Goal: Information Seeking & Learning: Learn about a topic

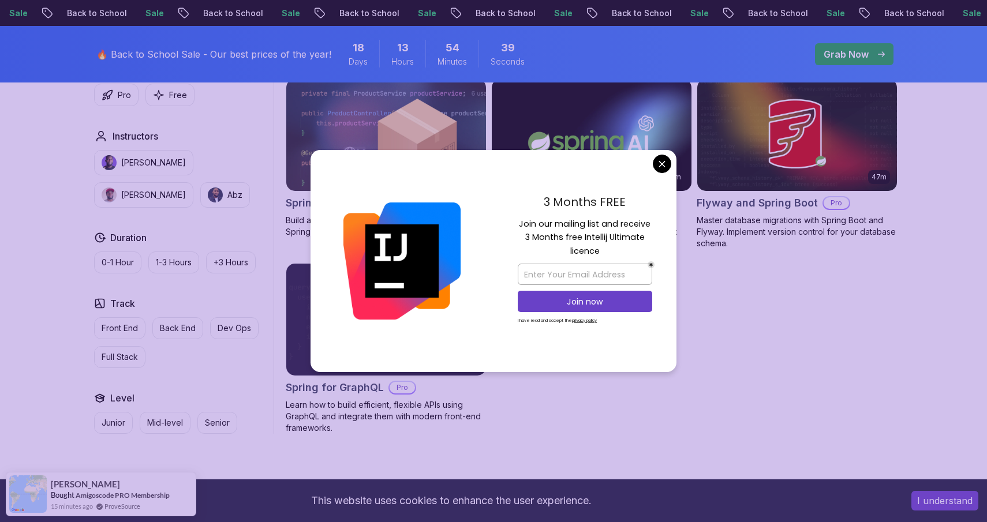
scroll to position [926, 0]
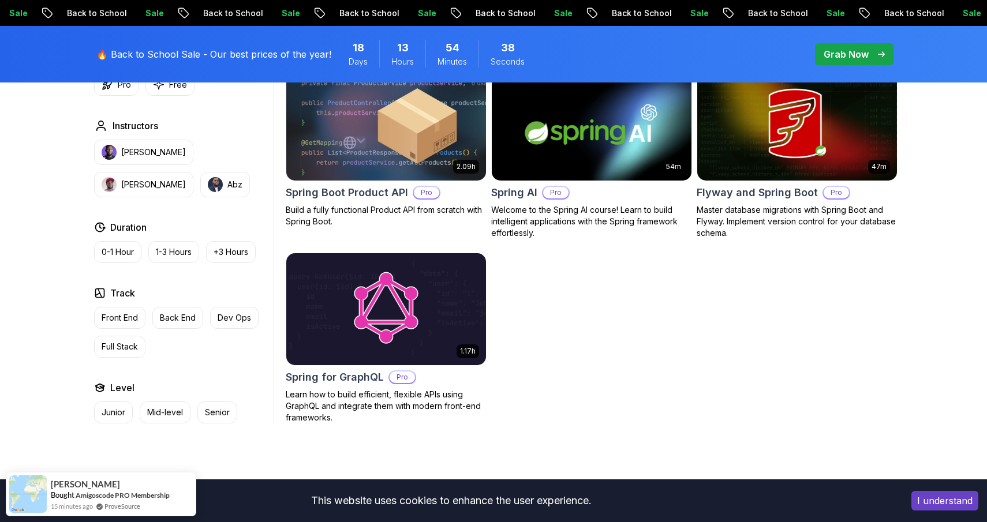
click at [661, 163] on body "Sale Back to School Sale Back to School Sale Back to School Sale Back to School…" at bounding box center [493, 58] width 987 height 1968
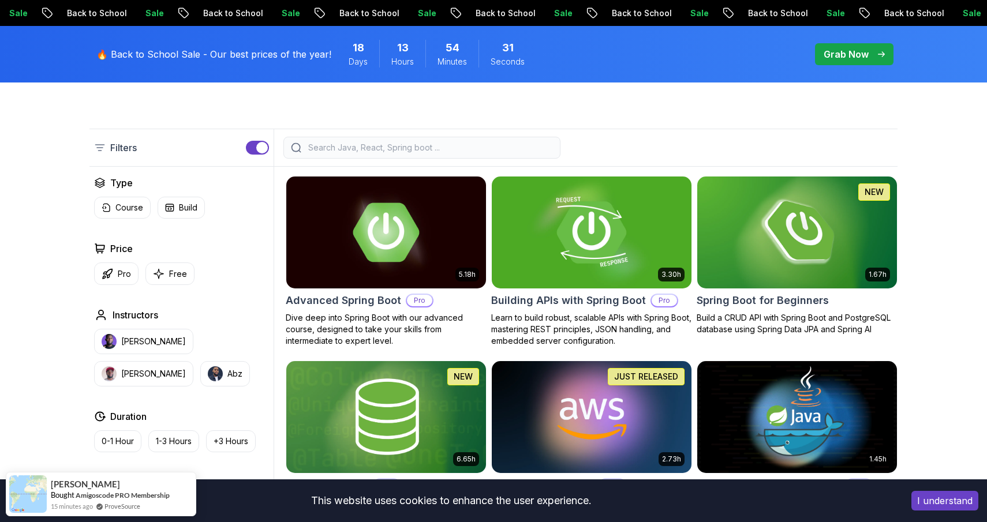
scroll to position [253, 0]
click at [781, 240] on img at bounding box center [797, 232] width 210 height 117
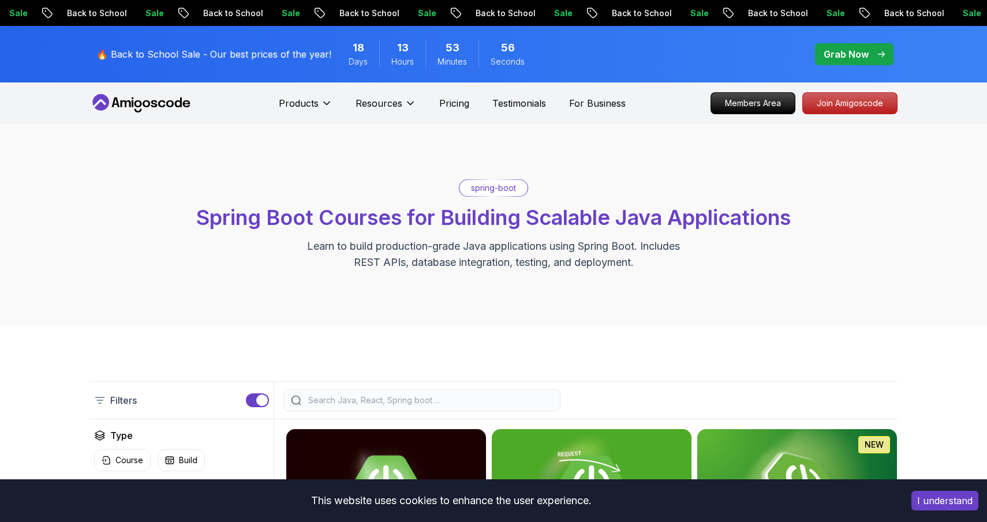
scroll to position [253, 0]
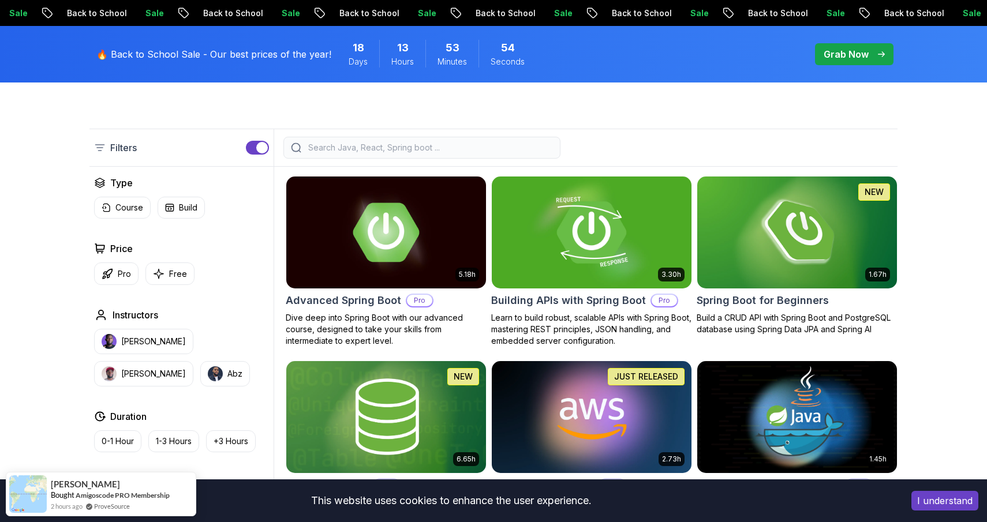
click at [541, 237] on img at bounding box center [592, 232] width 210 height 117
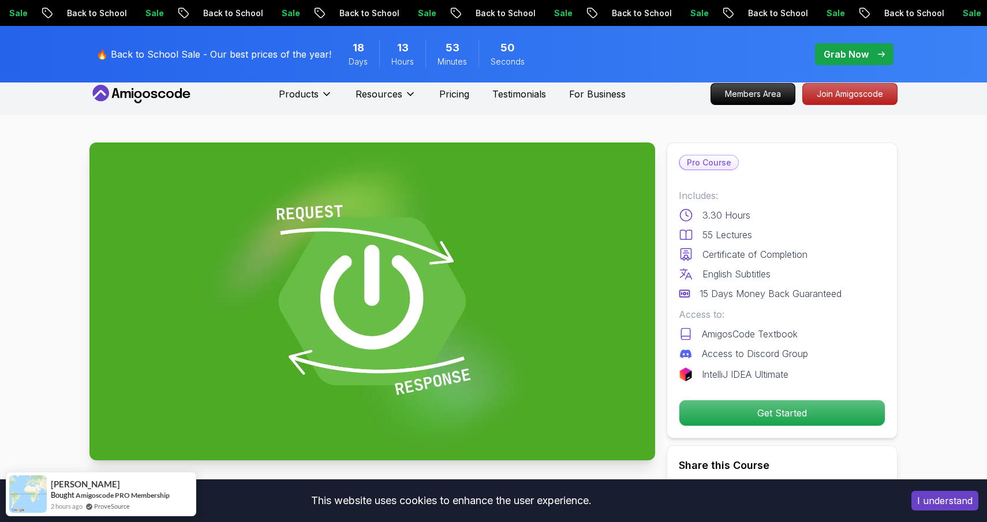
scroll to position [9, 0]
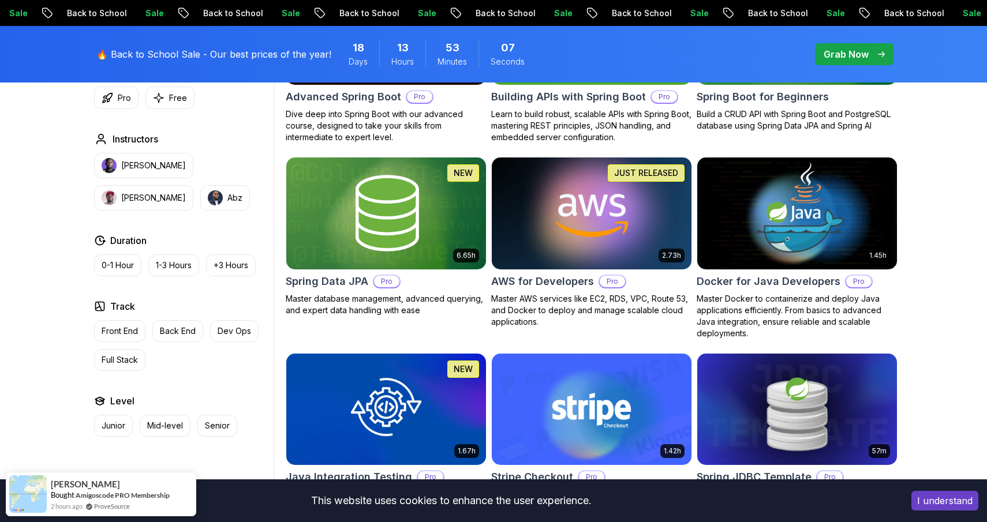
scroll to position [455, 0]
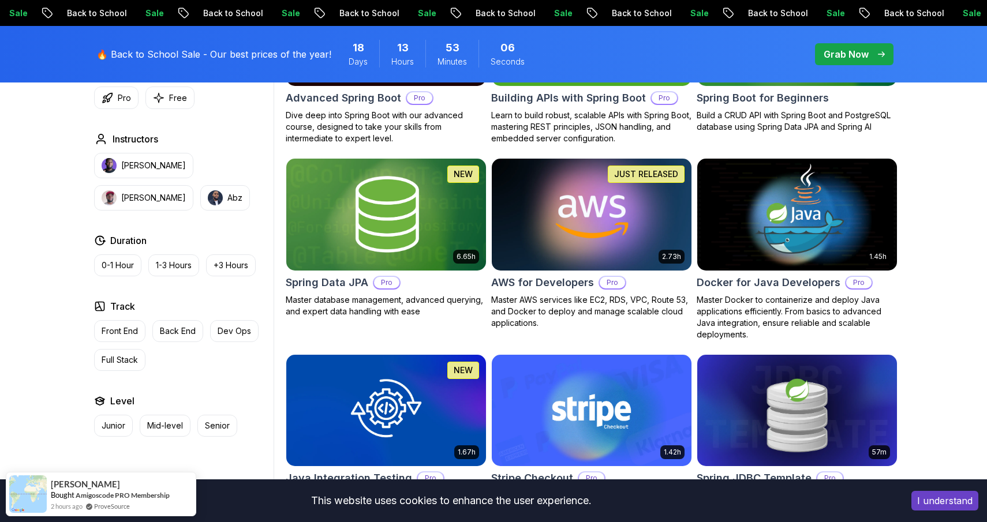
click at [581, 202] on img at bounding box center [592, 214] width 210 height 117
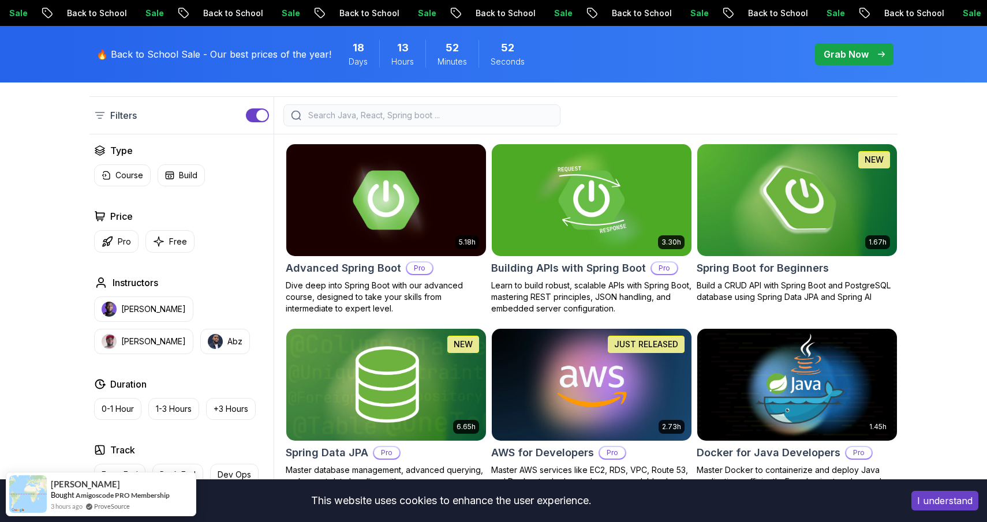
scroll to position [268, 0]
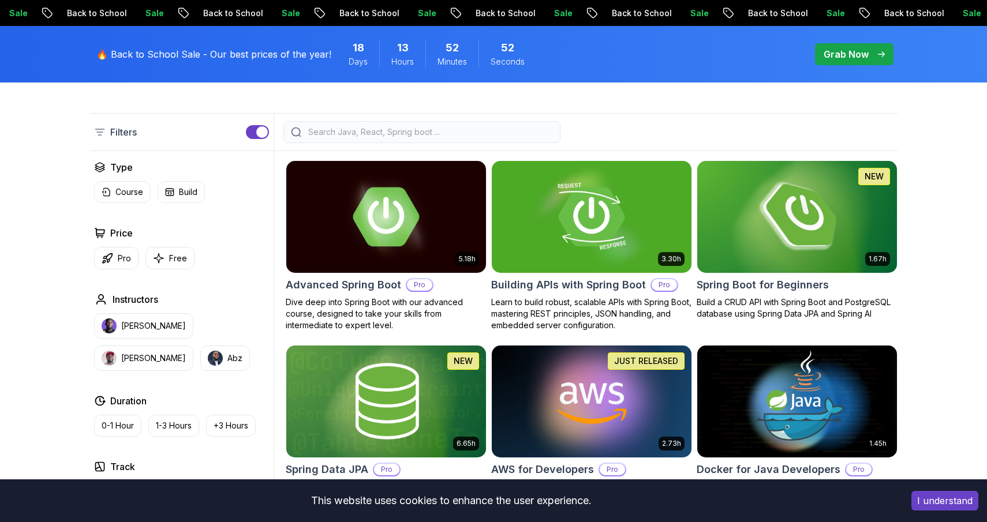
click at [815, 227] on img at bounding box center [797, 216] width 210 height 117
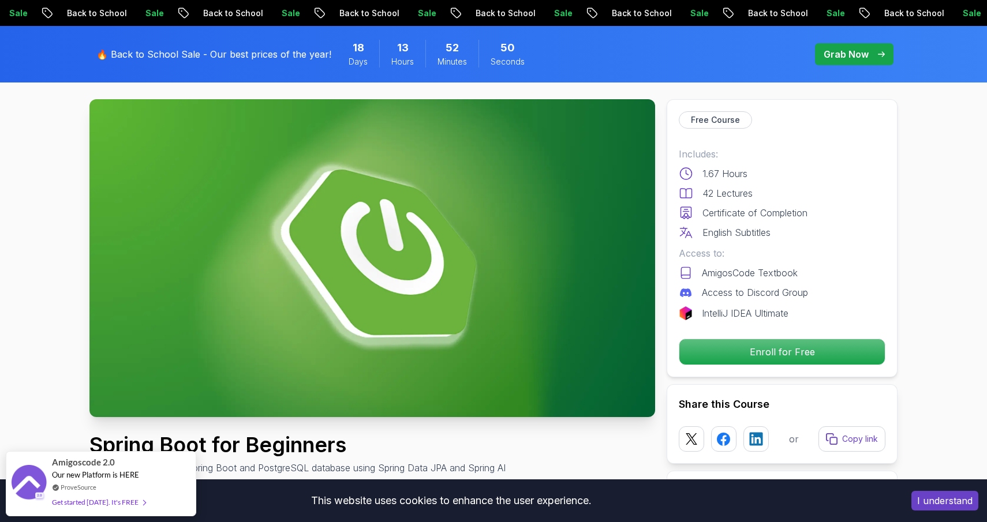
scroll to position [60, 0]
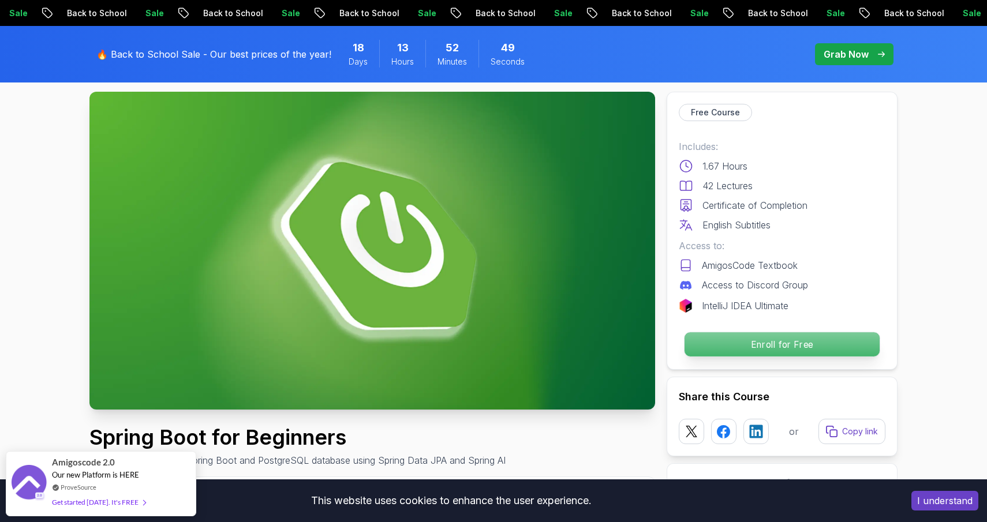
click at [784, 351] on p "Enroll for Free" at bounding box center [782, 344] width 195 height 24
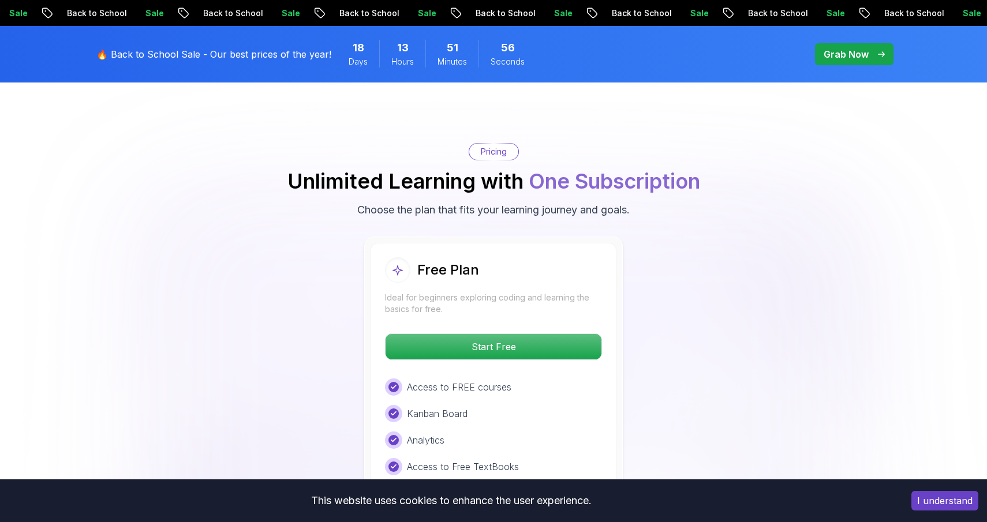
scroll to position [2293, 0]
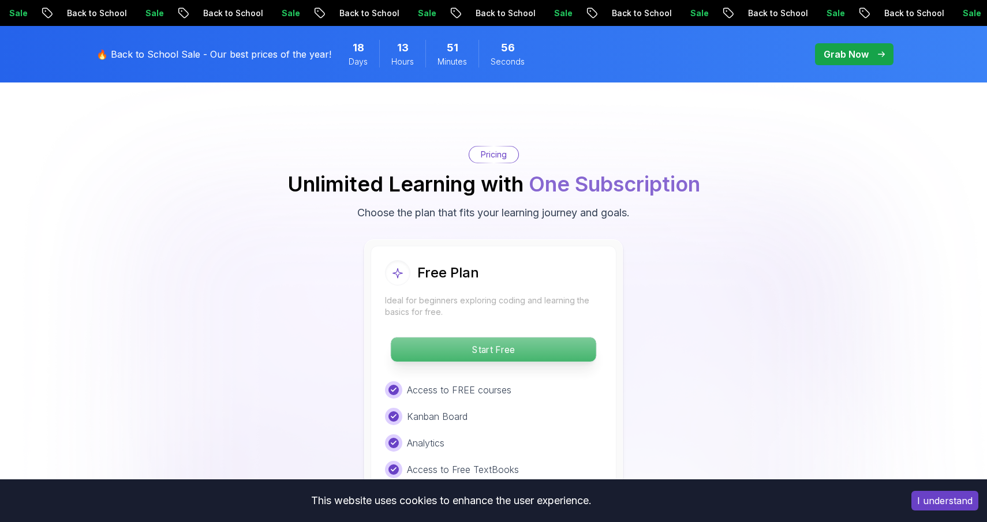
click at [459, 338] on p "Start Free" at bounding box center [493, 350] width 205 height 24
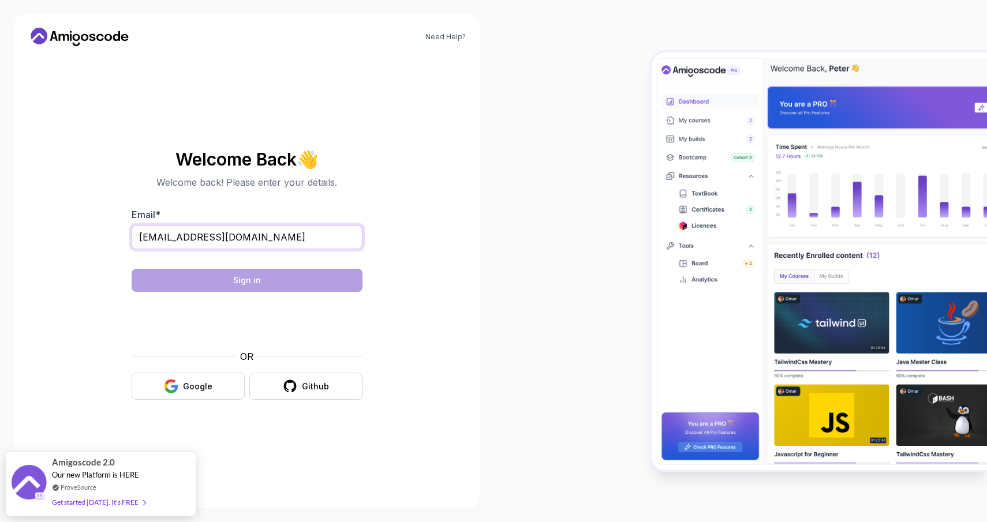
type input "[EMAIL_ADDRESS][DOMAIN_NAME]"
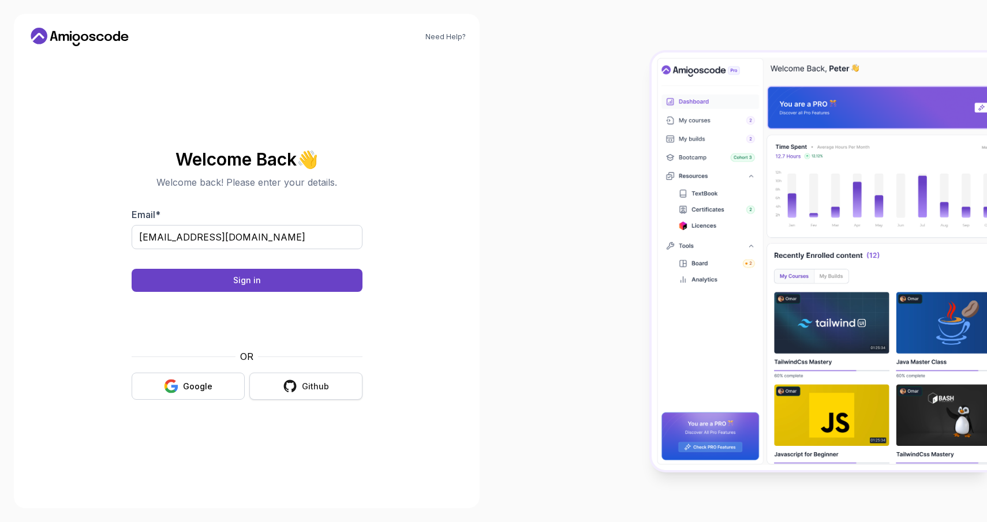
click at [289, 383] on icon "button" at bounding box center [290, 386] width 14 height 14
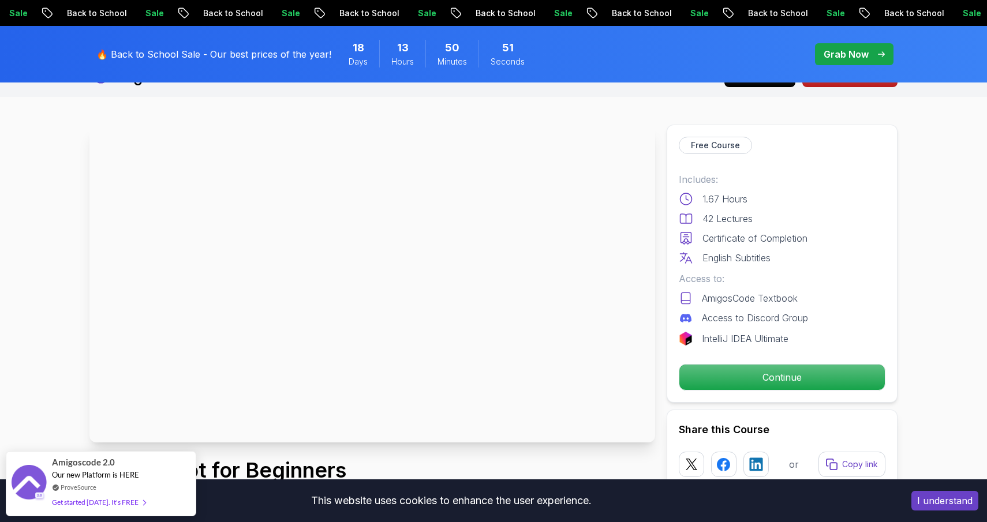
scroll to position [29, 0]
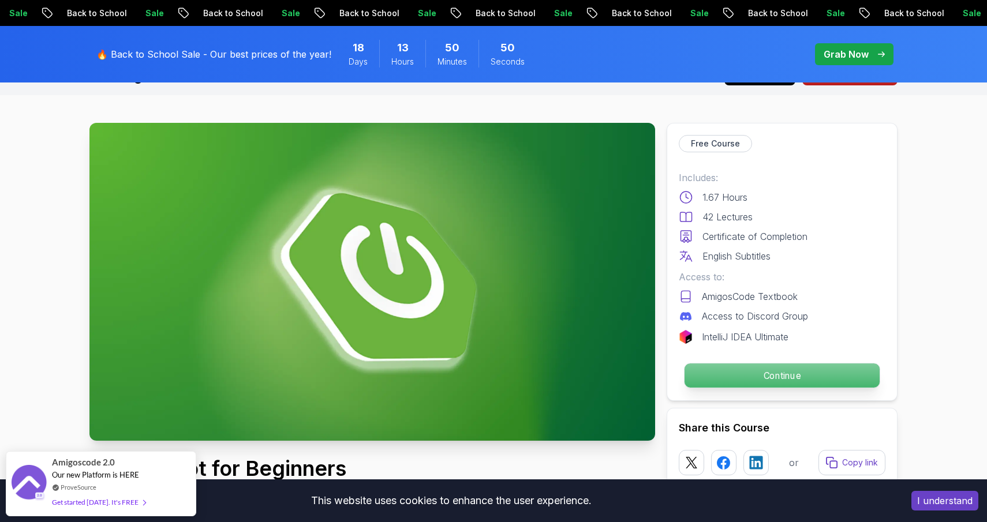
click at [691, 368] on p "Continue" at bounding box center [782, 376] width 195 height 24
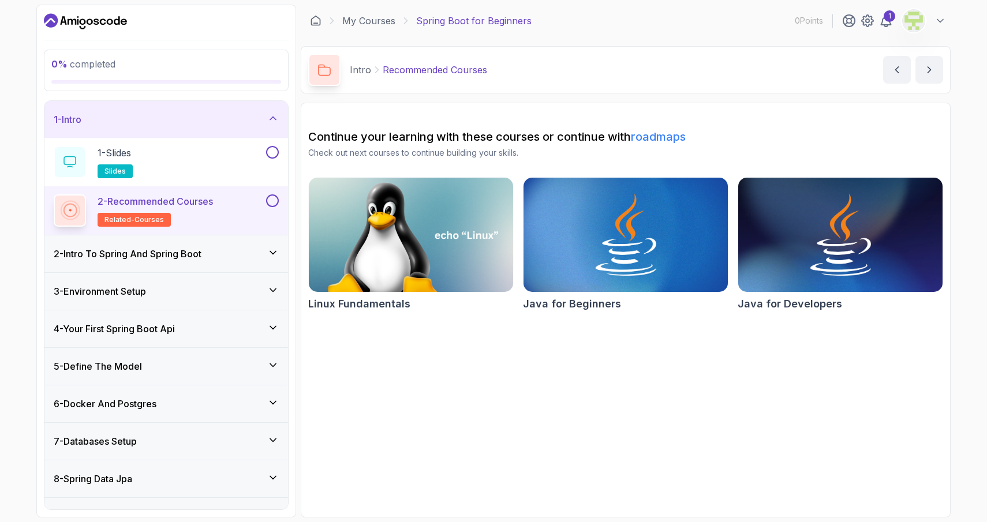
click at [176, 256] on h3 "2 - Intro To Spring And Spring Boot" at bounding box center [128, 254] width 148 height 14
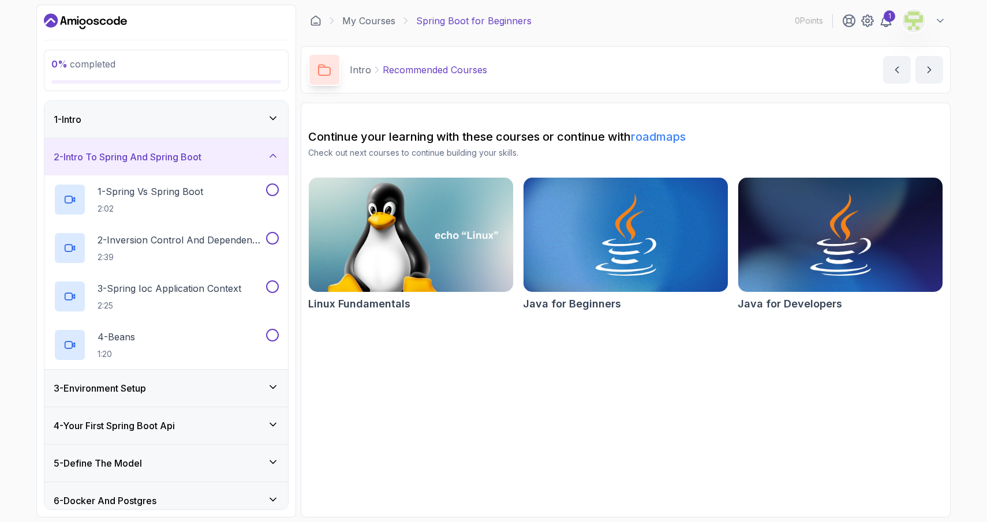
click at [183, 119] on div "1 - Intro" at bounding box center [166, 120] width 225 height 14
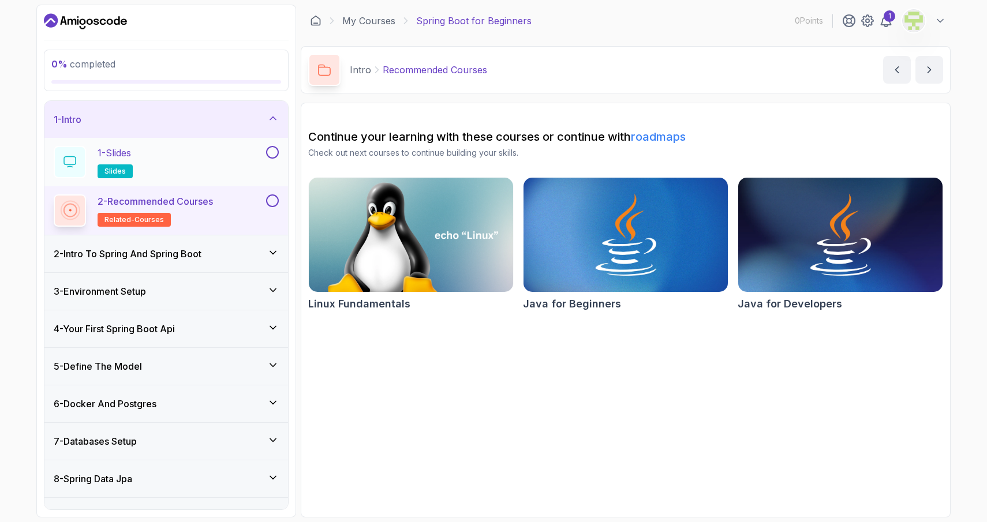
click at [172, 165] on div "1 - Slides slides" at bounding box center [159, 162] width 210 height 32
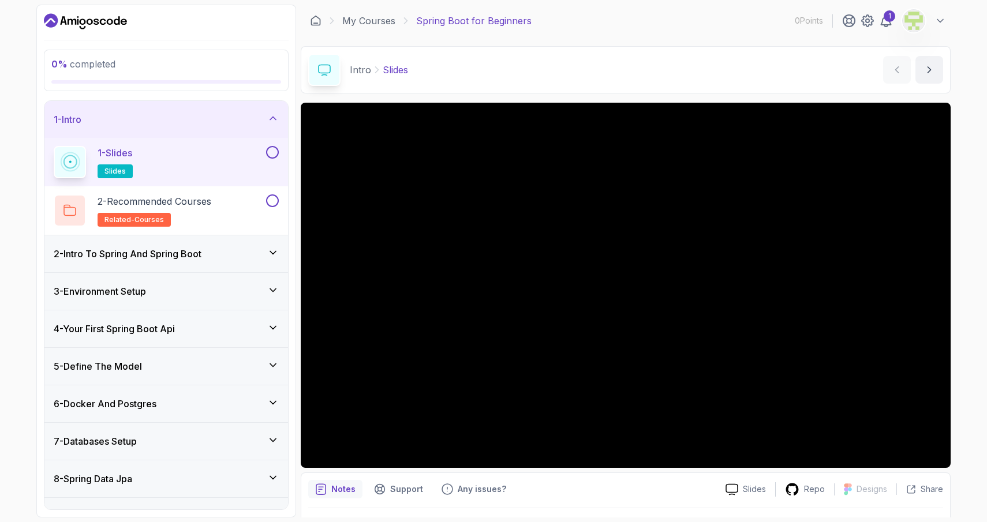
click at [272, 151] on button at bounding box center [272, 152] width 13 height 13
click at [227, 215] on div "2 - Recommended Courses related-courses" at bounding box center [159, 211] width 210 height 32
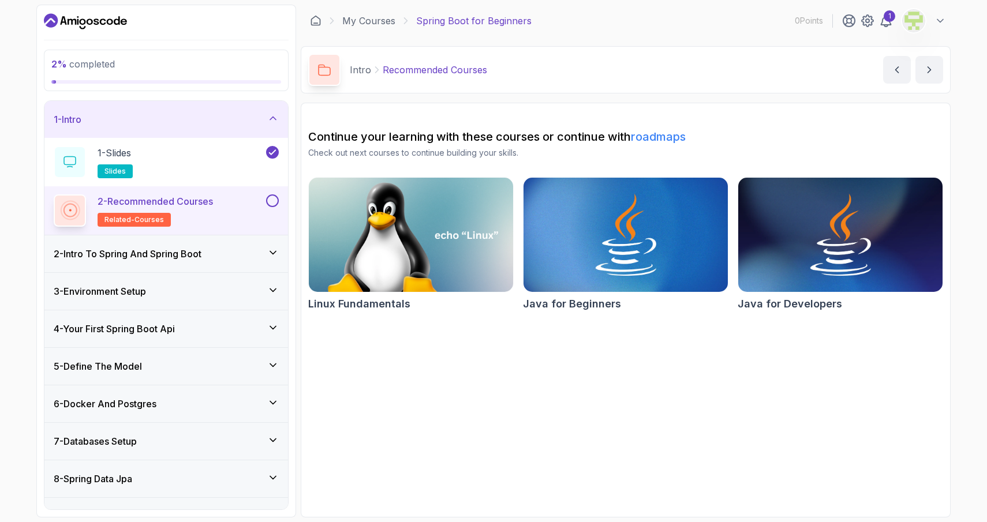
click at [272, 201] on button at bounding box center [272, 201] width 13 height 13
click at [238, 257] on div "2 - Intro To Spring And Spring Boot" at bounding box center [166, 254] width 225 height 14
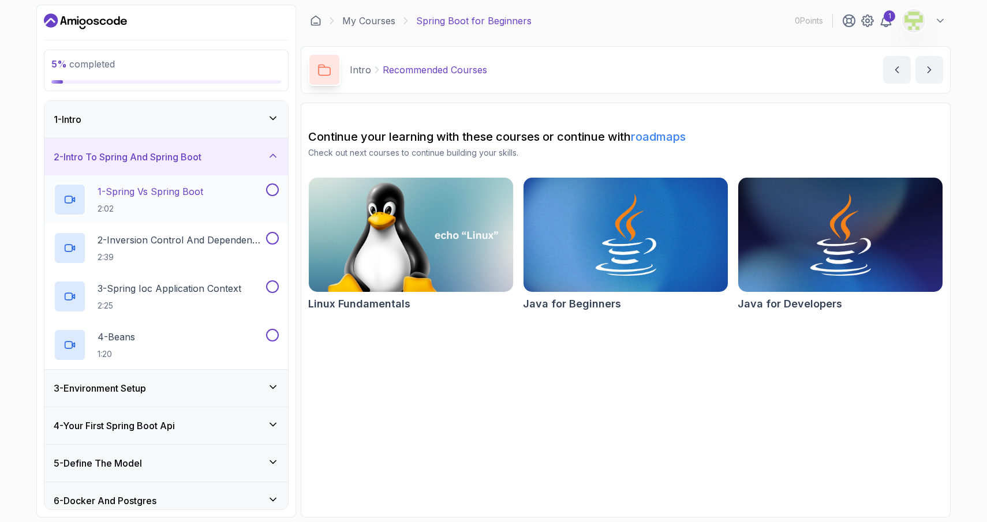
click at [203, 203] on p "2:02" at bounding box center [151, 209] width 106 height 12
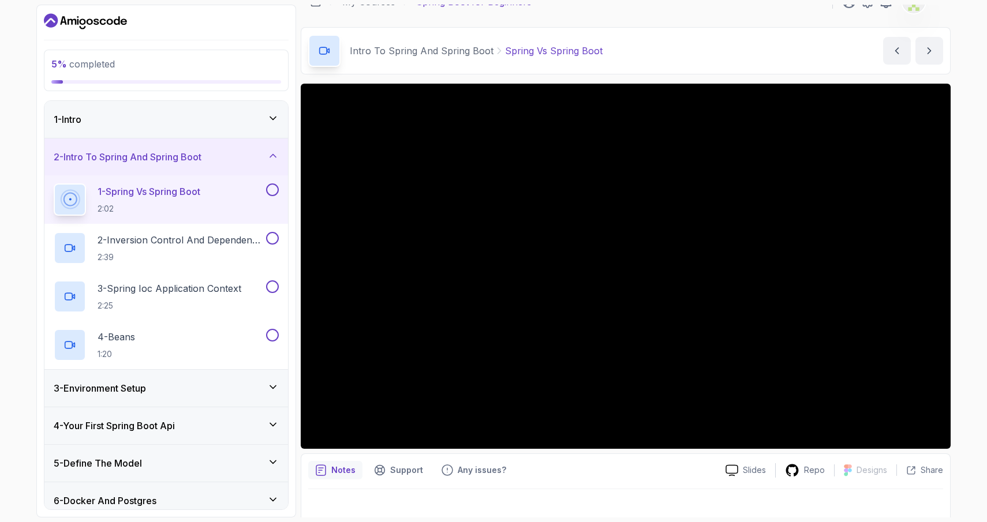
scroll to position [13, 0]
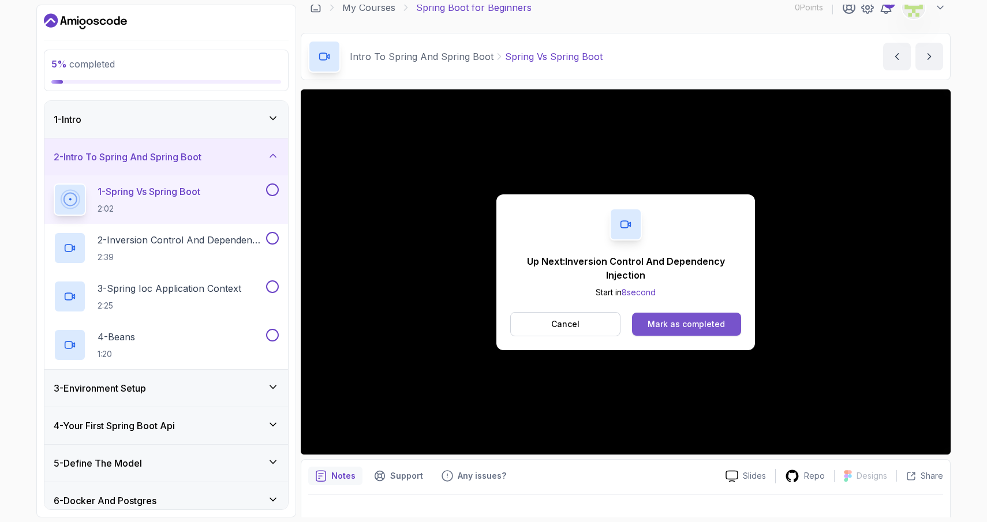
click at [668, 322] on div "Mark as completed" at bounding box center [686, 325] width 77 height 12
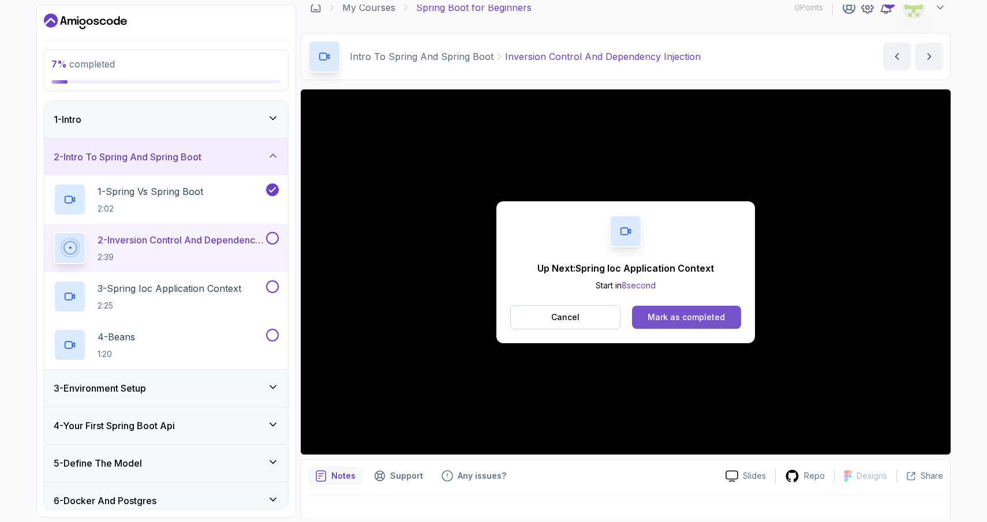
click at [679, 317] on div "Mark as completed" at bounding box center [686, 318] width 77 height 12
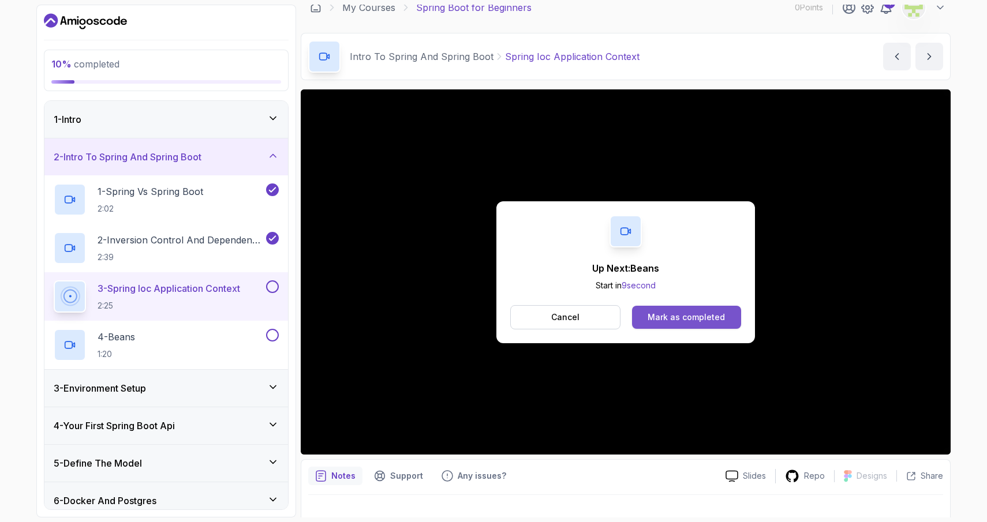
click at [673, 309] on button "Mark as completed" at bounding box center [686, 317] width 109 height 23
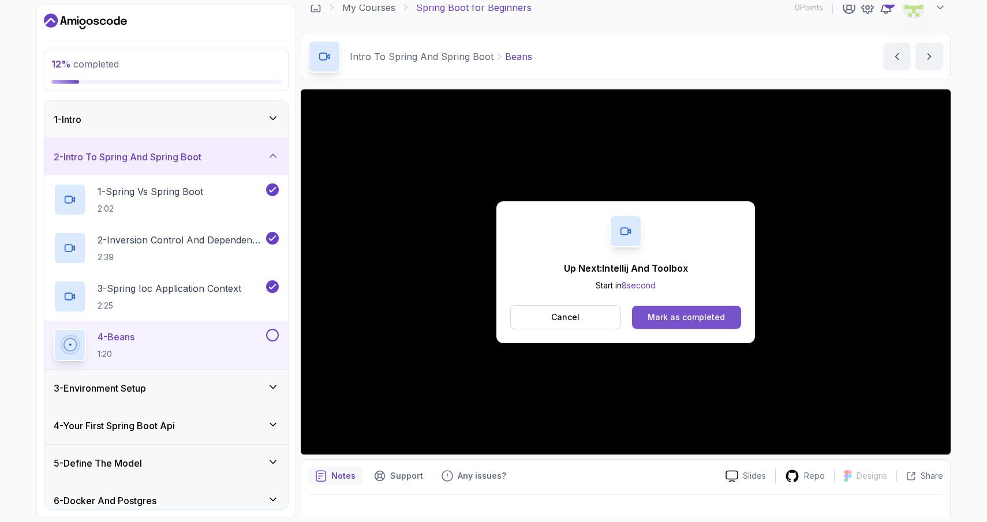
click at [694, 313] on div "Mark as completed" at bounding box center [686, 318] width 77 height 12
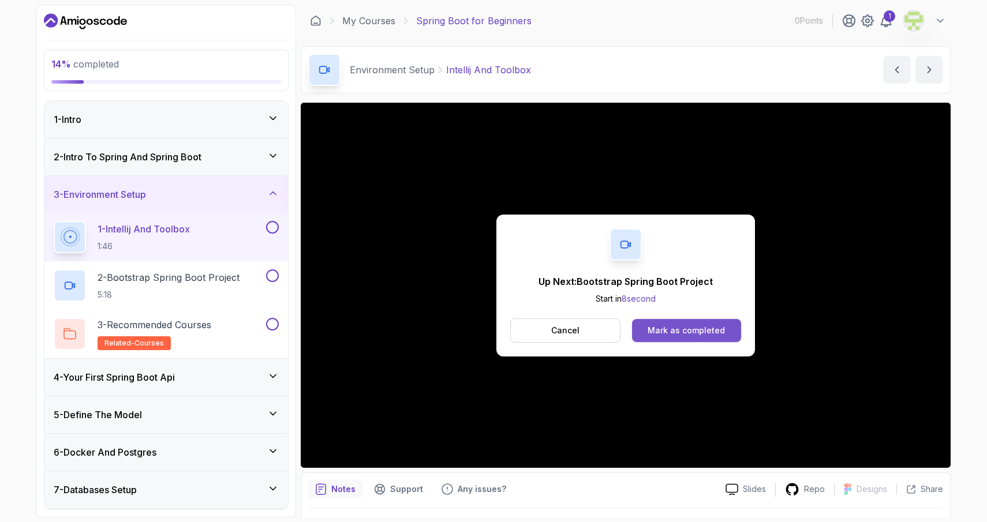
click at [682, 333] on div "Mark as completed" at bounding box center [686, 331] width 77 height 12
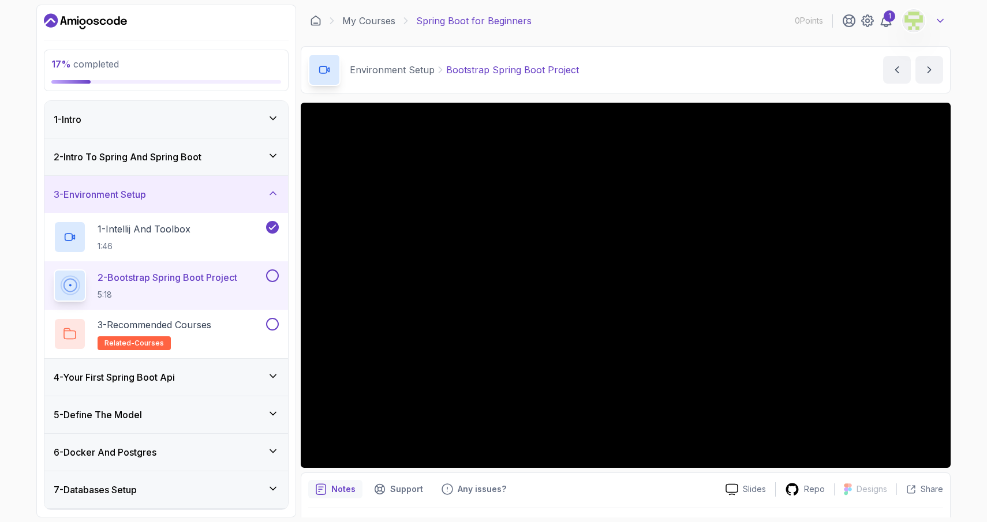
click at [941, 20] on icon at bounding box center [940, 21] width 12 height 12
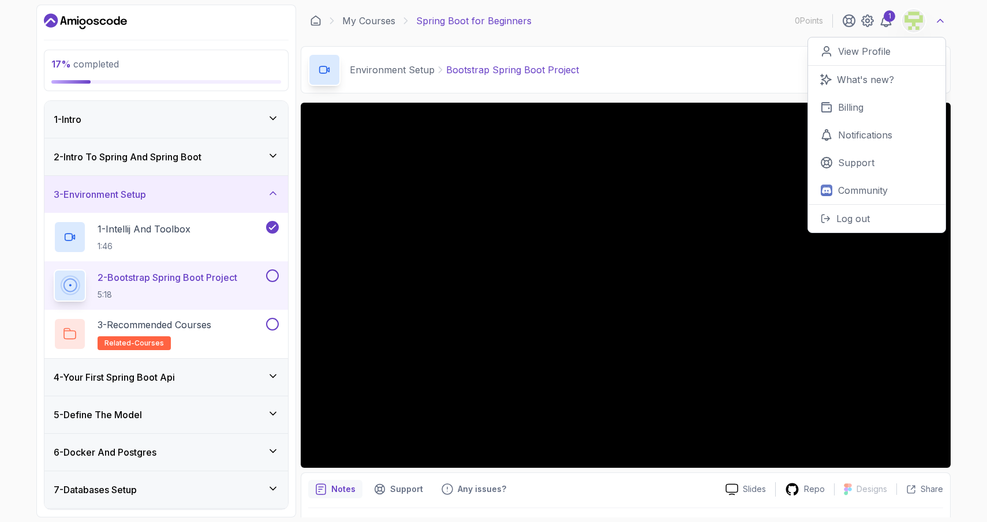
click at [941, 20] on icon at bounding box center [940, 21] width 6 height 3
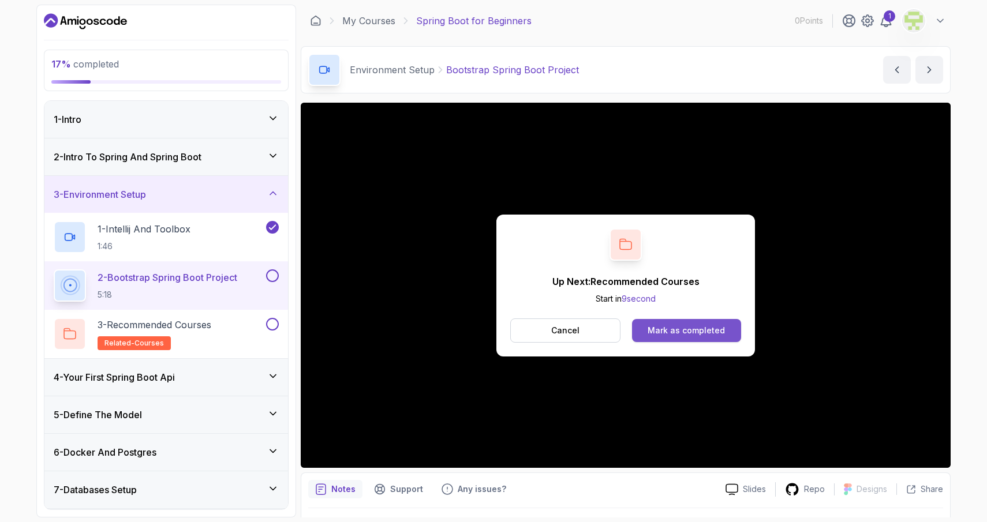
click at [653, 329] on div "Mark as completed" at bounding box center [686, 331] width 77 height 12
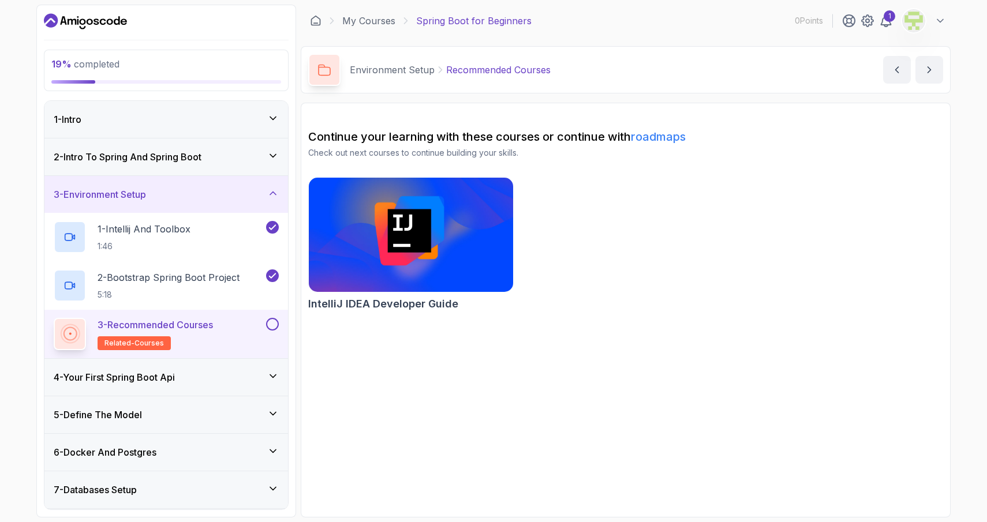
click at [271, 325] on button at bounding box center [272, 324] width 13 height 13
click at [256, 372] on div "4 - Your First Spring Boot Api" at bounding box center [166, 378] width 225 height 14
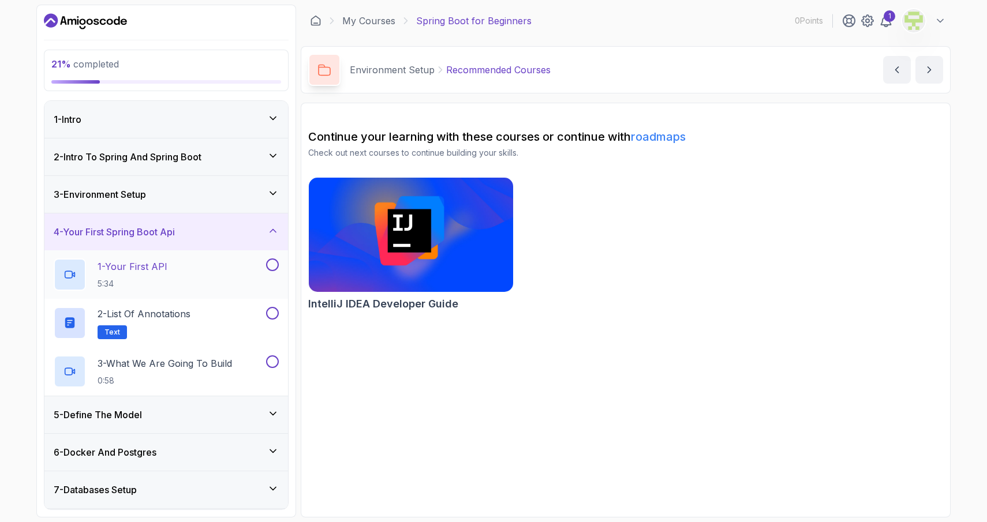
click at [166, 272] on p "1 - Your First API" at bounding box center [133, 267] width 70 height 14
